Goal: Navigation & Orientation: Find specific page/section

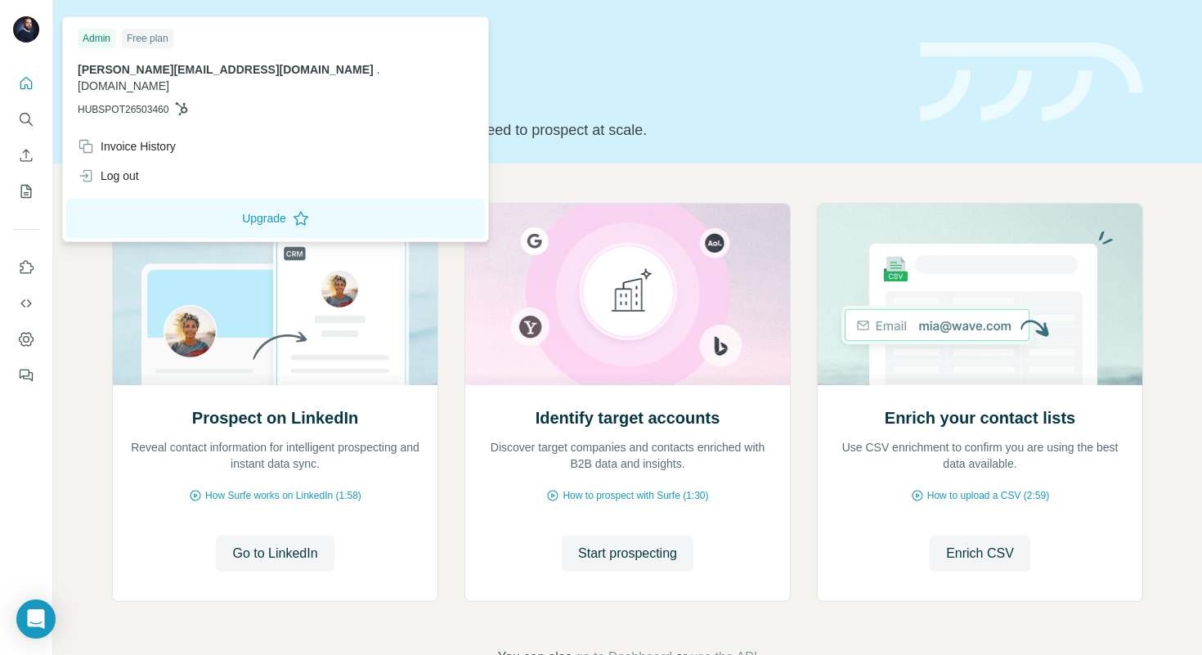
click at [34, 20] on img at bounding box center [26, 29] width 26 height 26
click at [19, 83] on icon "Quick start" at bounding box center [26, 83] width 16 height 16
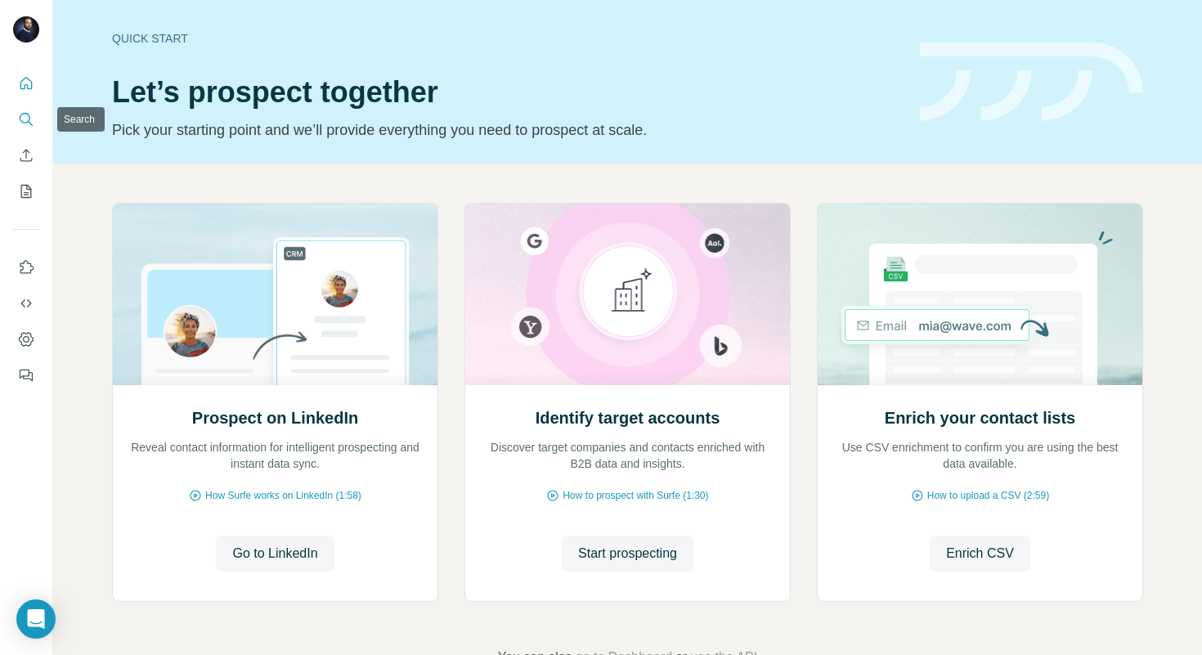
click at [25, 114] on icon "Search" at bounding box center [26, 119] width 16 height 16
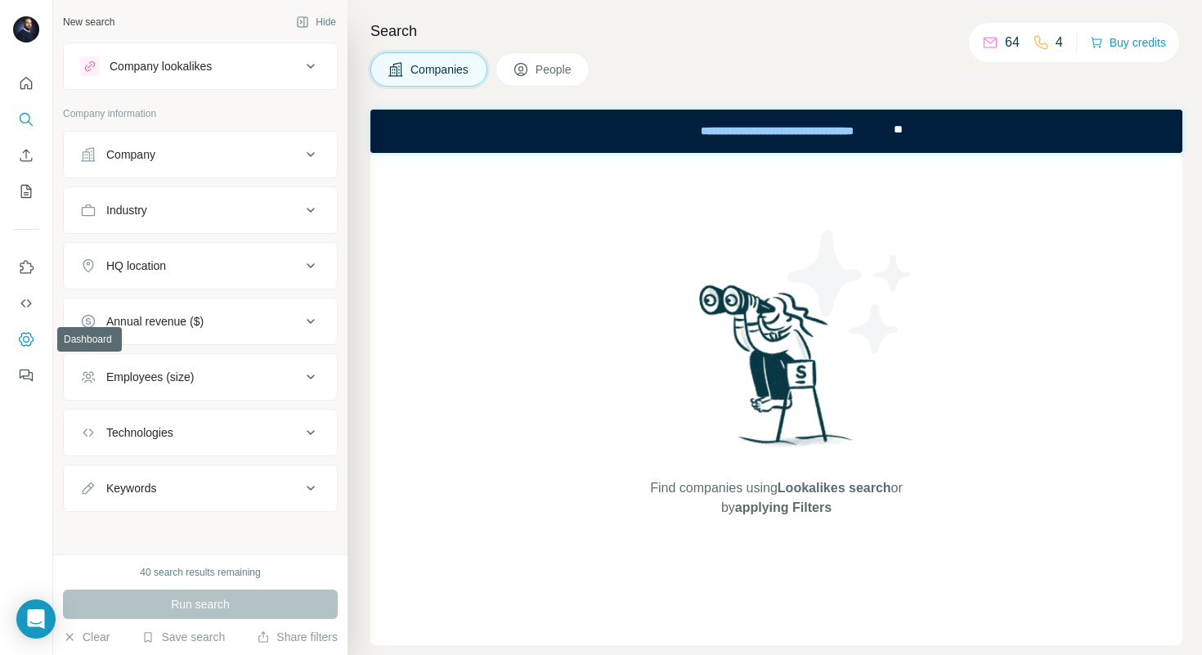
click at [32, 331] on icon "Dashboard" at bounding box center [26, 339] width 16 height 16
